Goal: Go to known website: Access a specific website the user already knows

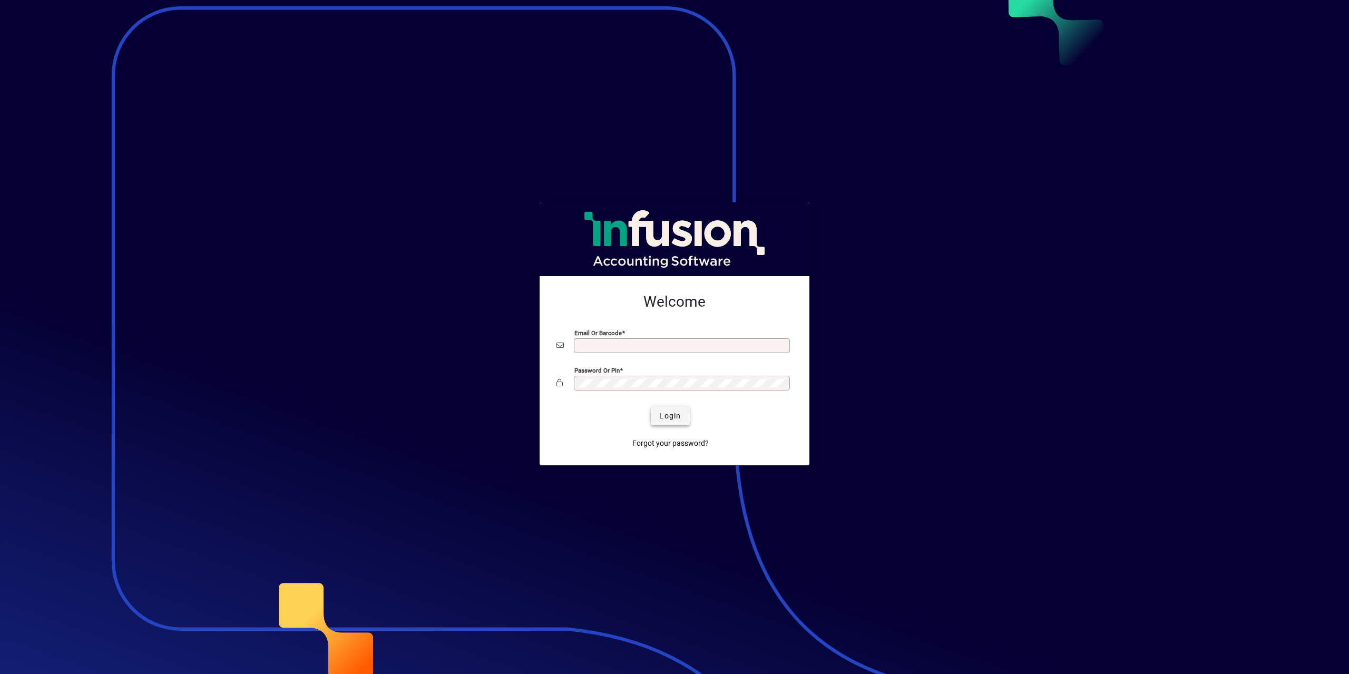
type input "**********"
click at [672, 414] on span "Login" at bounding box center [670, 415] width 22 height 11
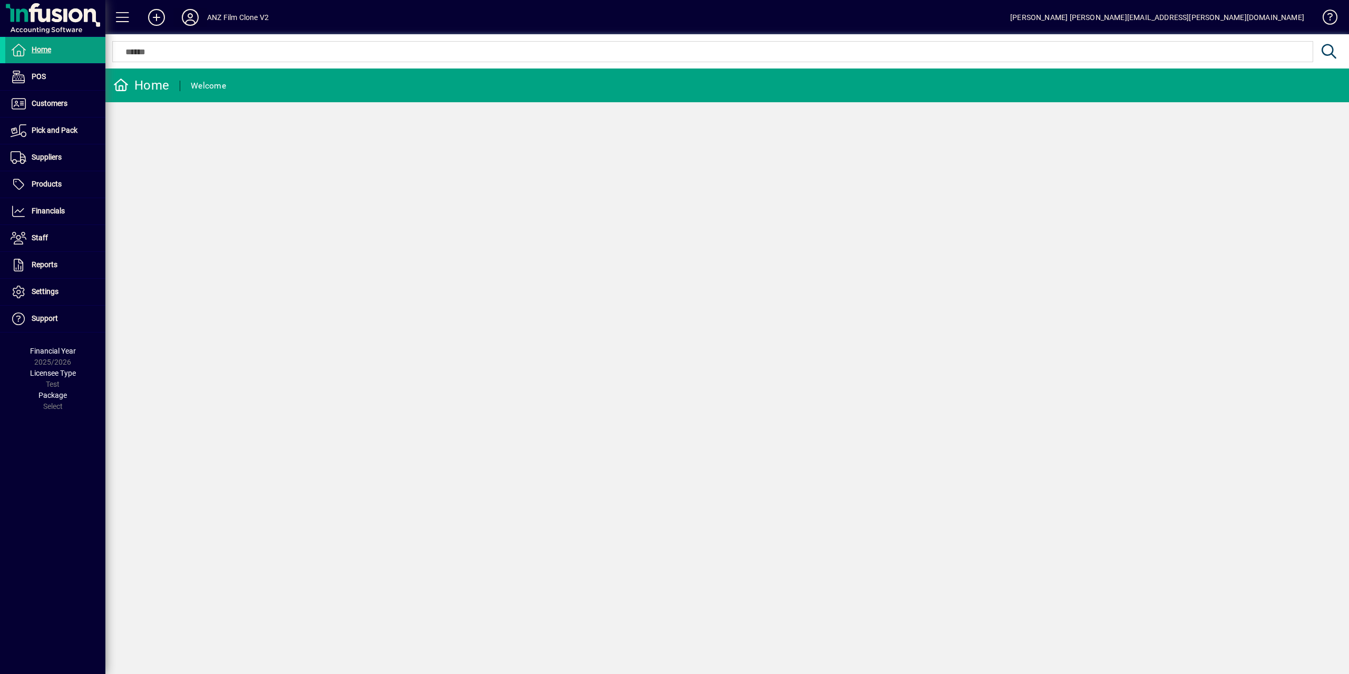
click at [192, 17] on icon at bounding box center [190, 17] width 21 height 17
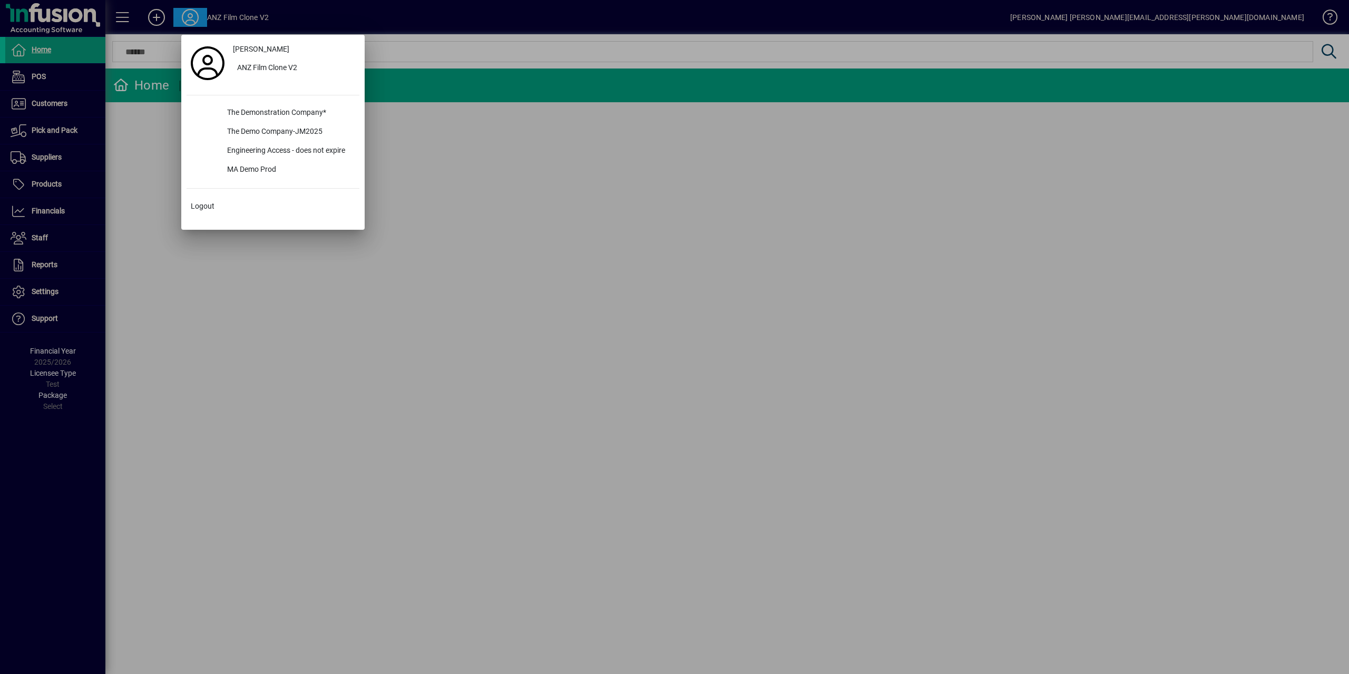
click at [439, 133] on div at bounding box center [674, 337] width 1349 height 674
